Goal: Check status: Check status

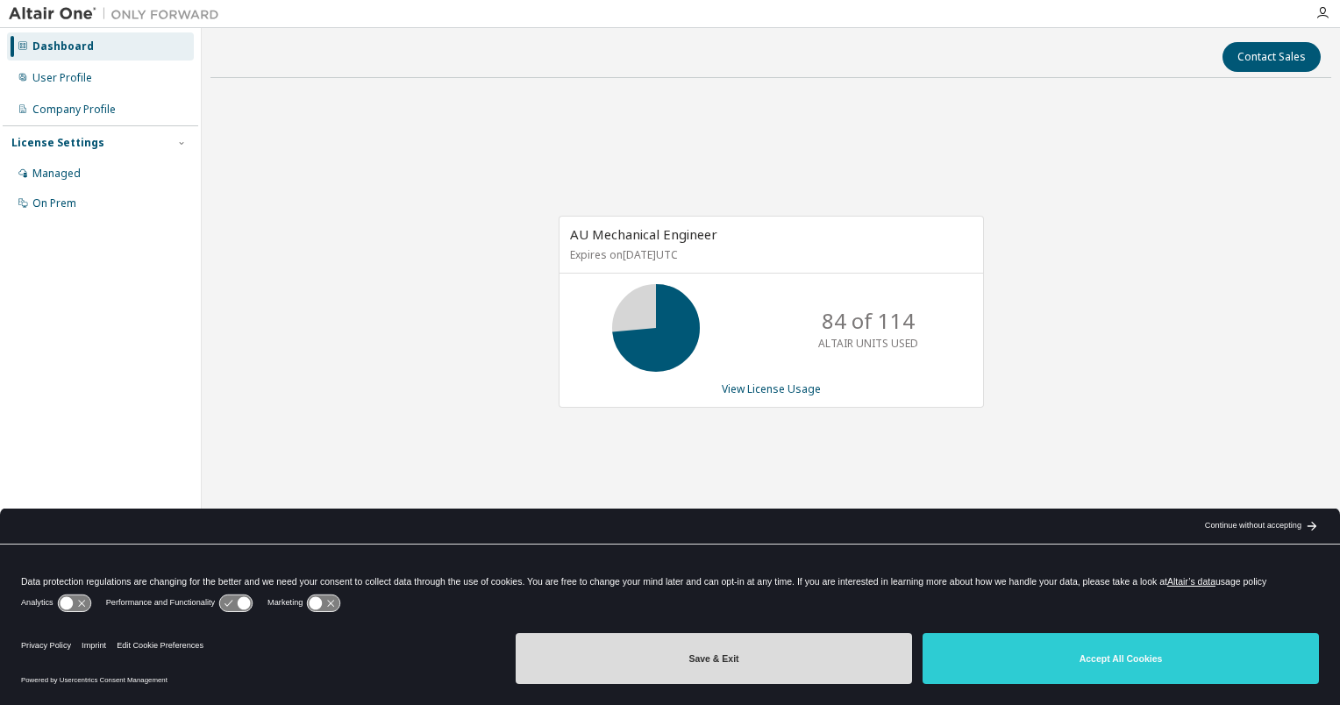
click at [653, 665] on button "Save & Exit" at bounding box center [714, 658] width 396 height 51
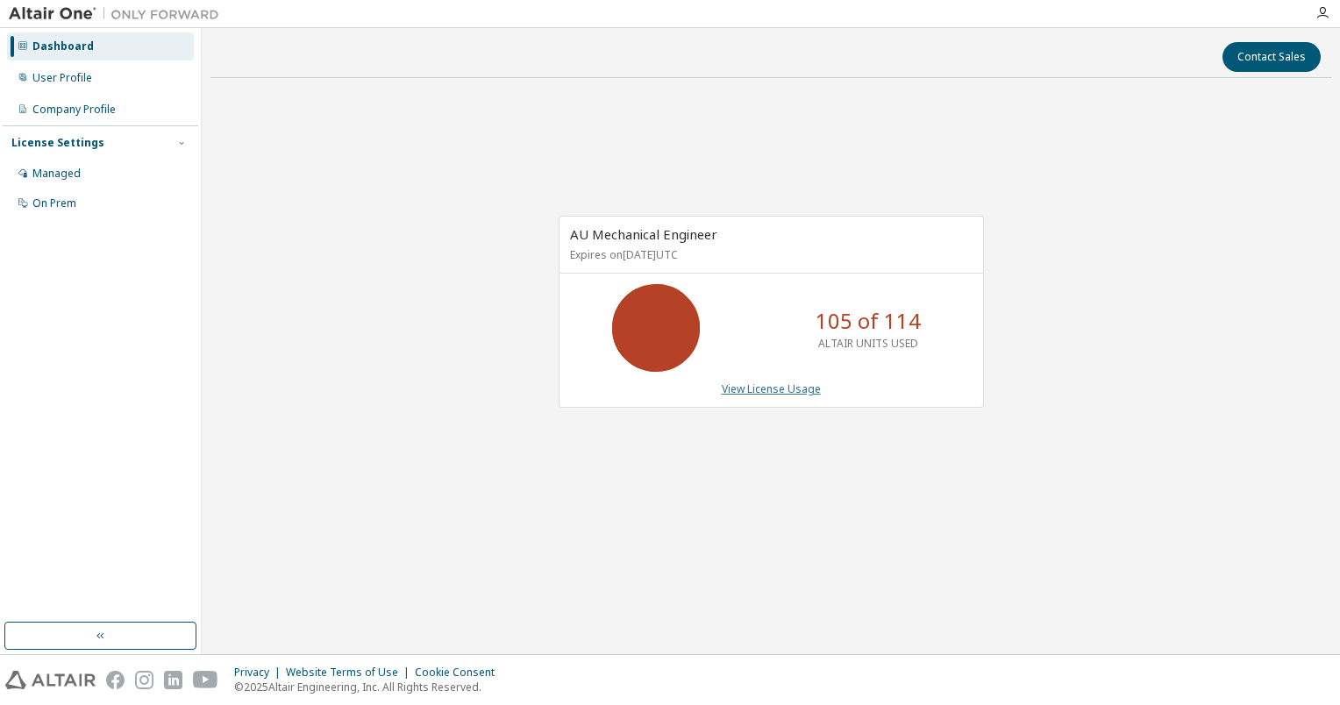
click at [744, 393] on link "View License Usage" at bounding box center [771, 389] width 99 height 15
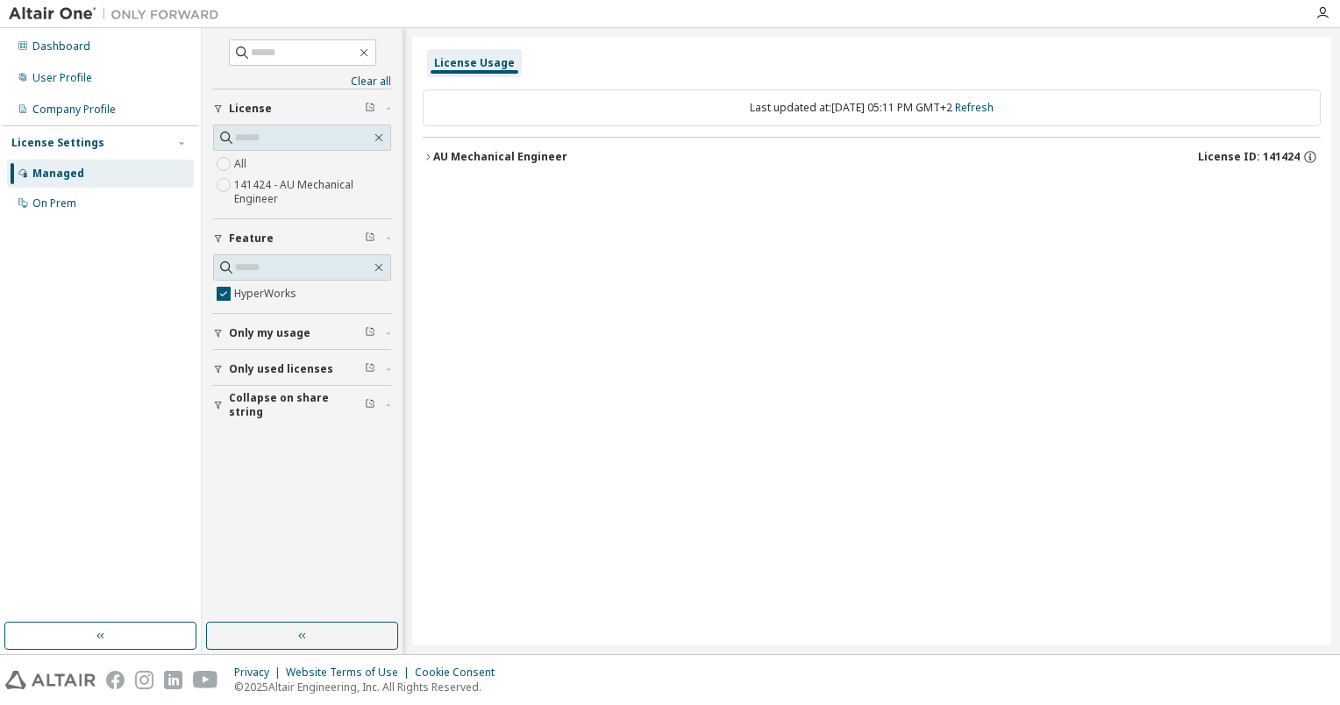
click at [426, 154] on icon "button" at bounding box center [428, 157] width 11 height 11
click at [439, 191] on icon "button" at bounding box center [444, 193] width 11 height 11
